Goal: Find specific page/section: Find specific page/section

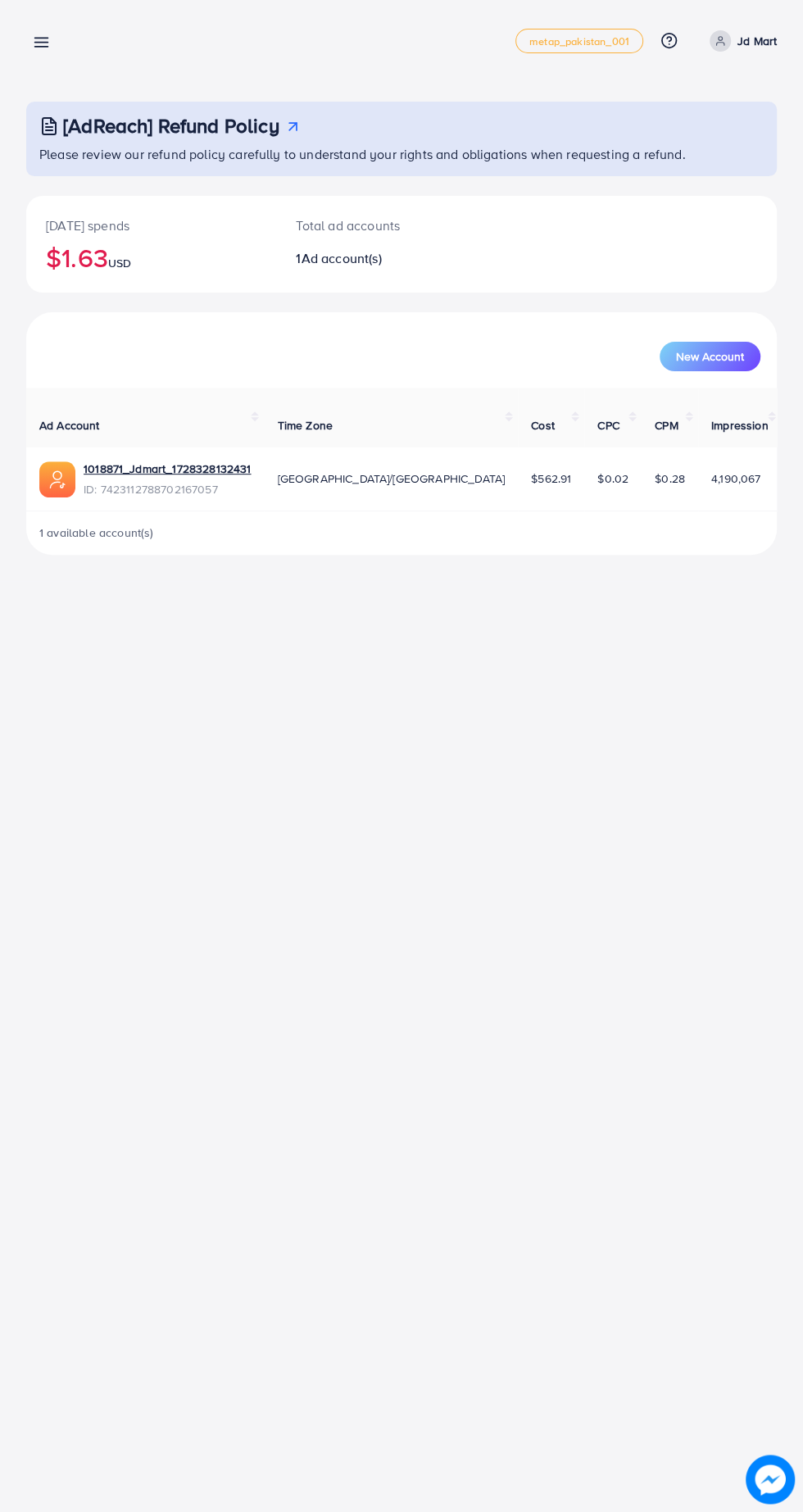
click at [41, 46] on line at bounding box center [42, 46] width 13 height 0
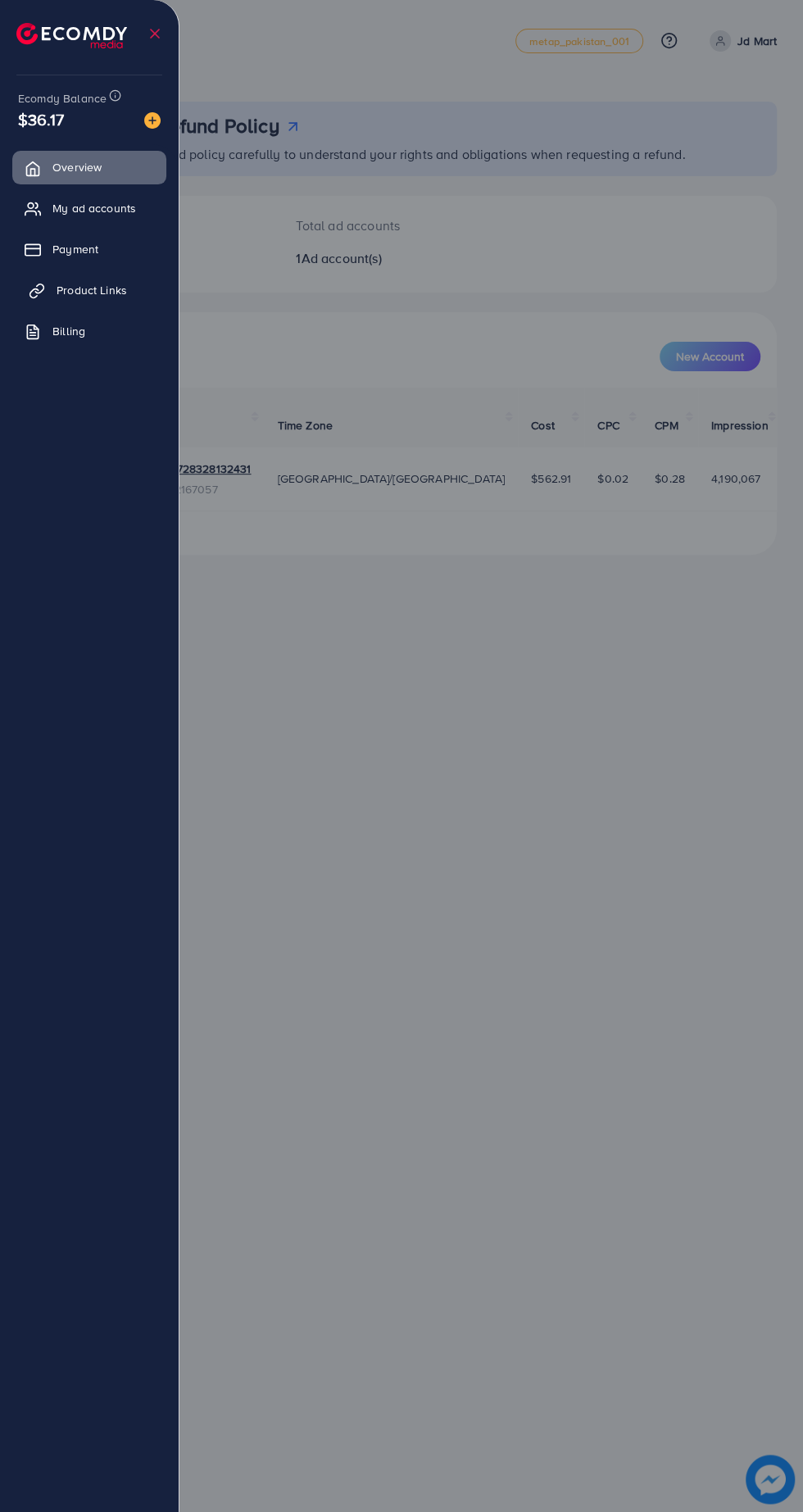
click at [88, 284] on span "Product Links" at bounding box center [91, 290] width 70 height 16
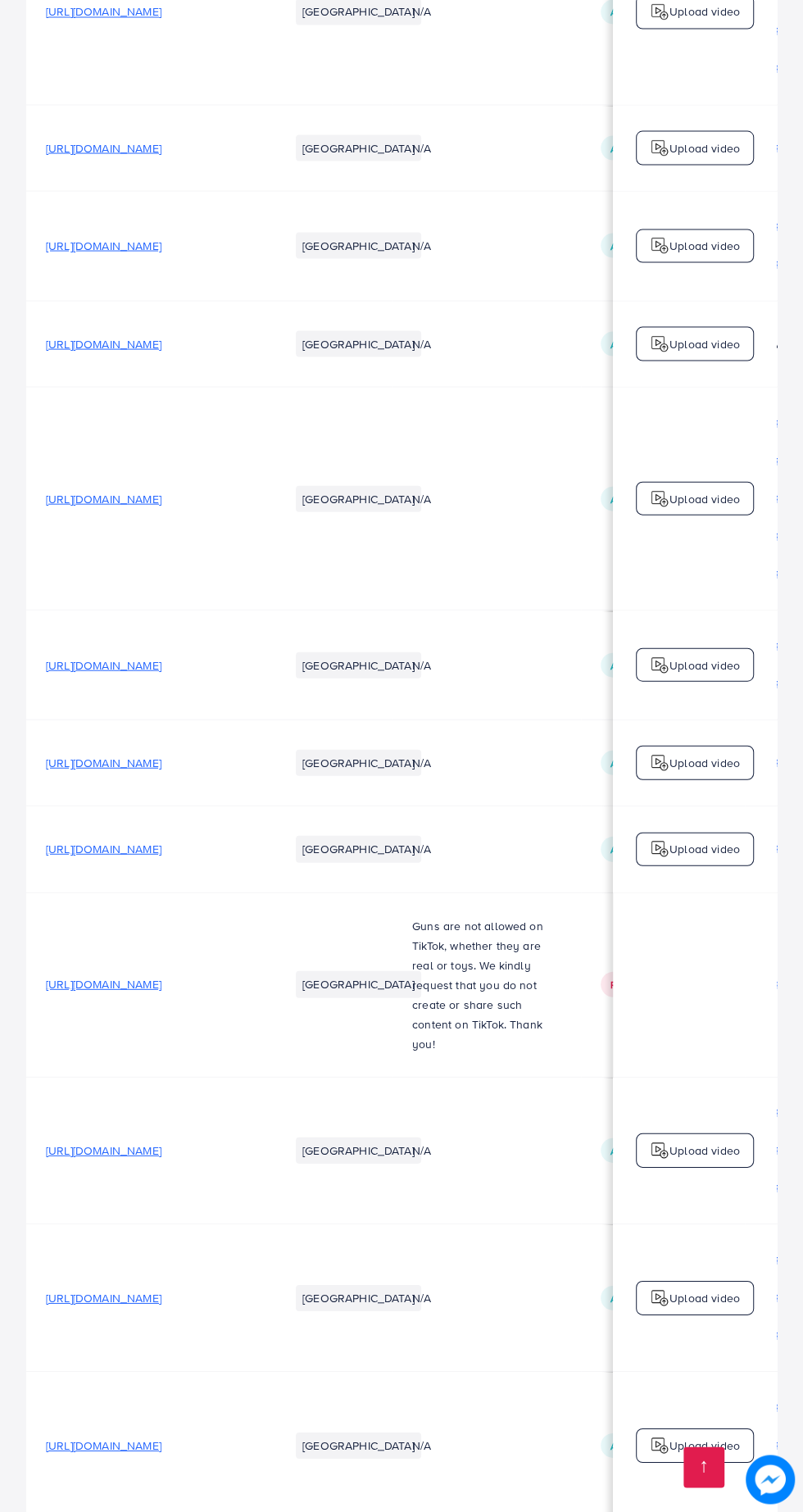
scroll to position [0, 629]
